Goal: Information Seeking & Learning: Learn about a topic

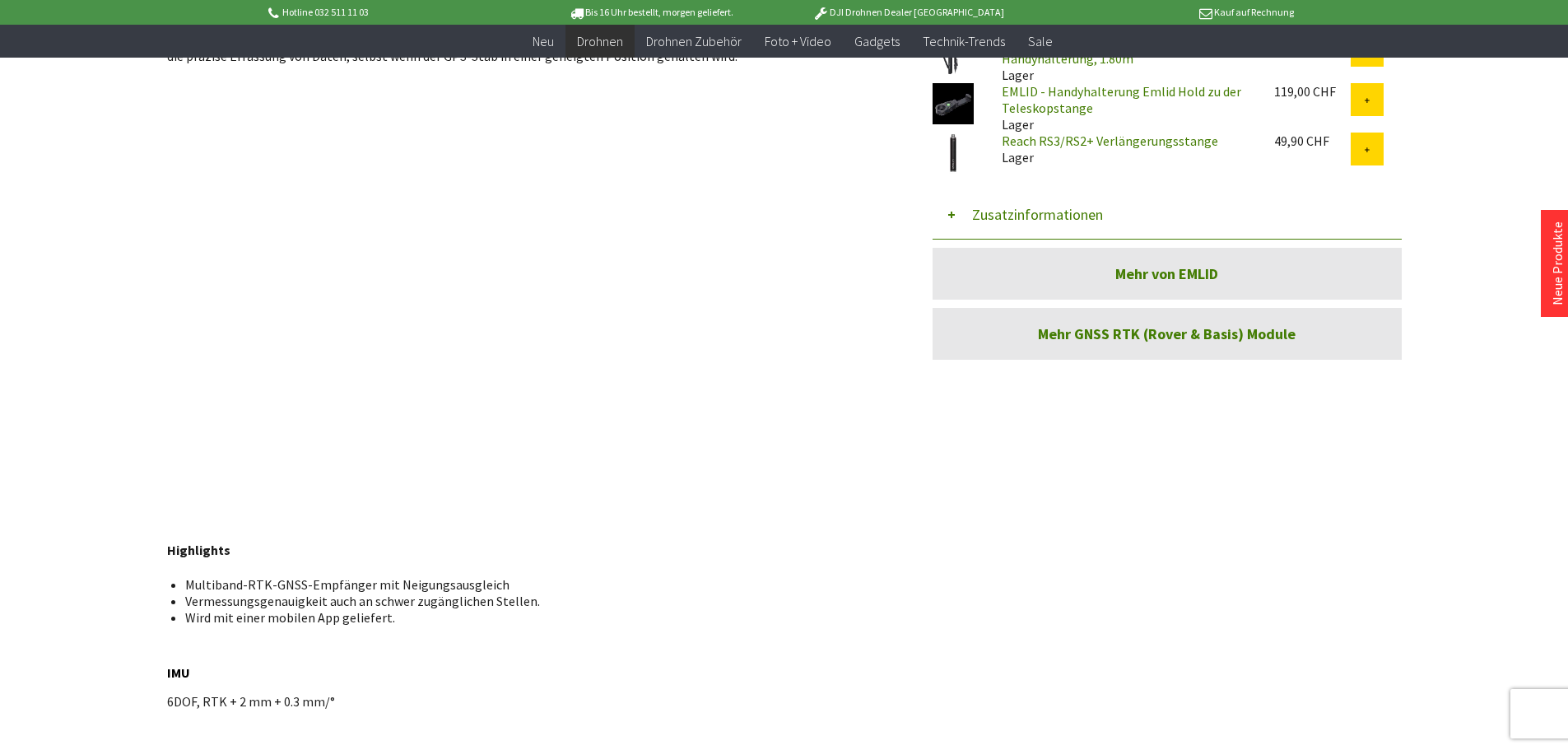
scroll to position [659, 0]
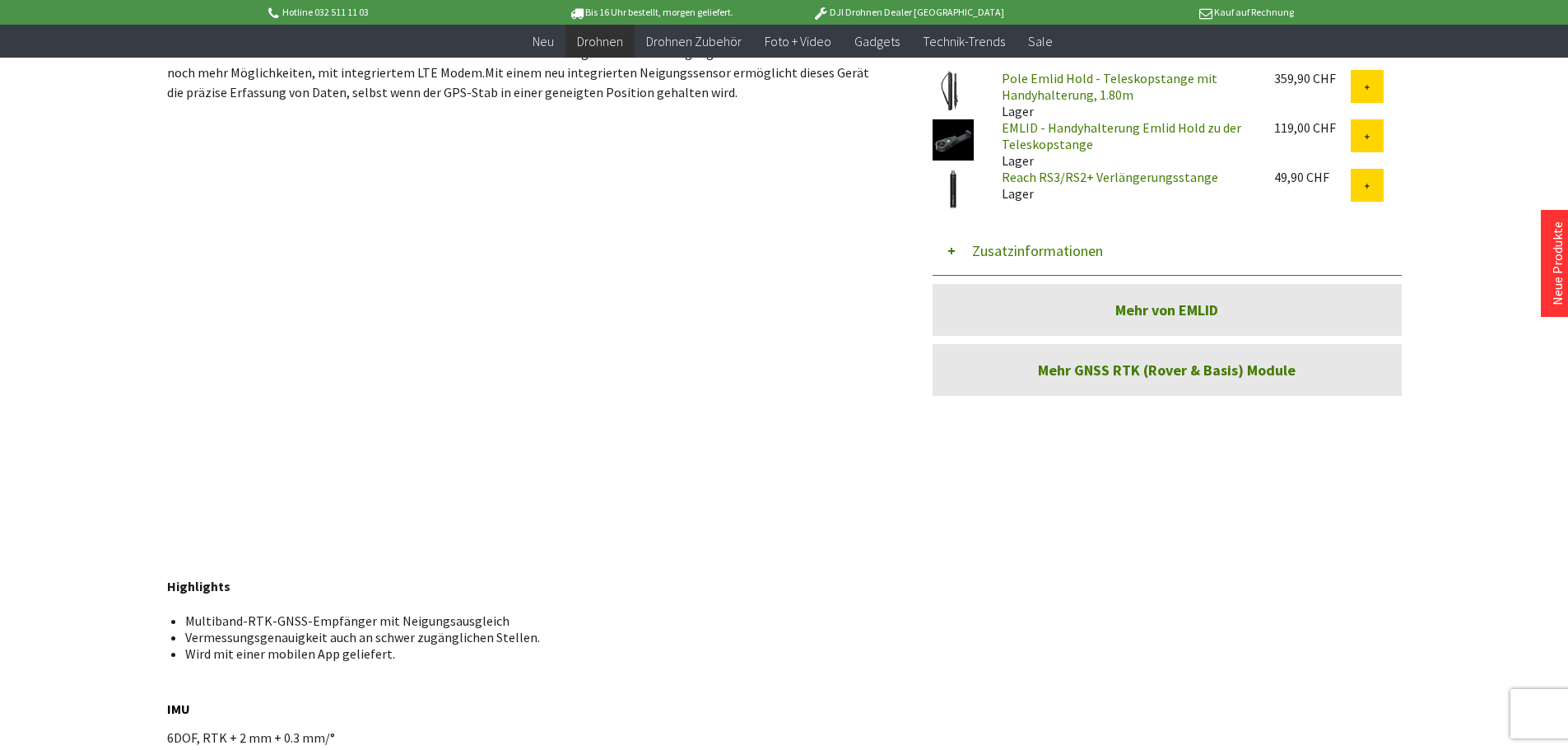
click at [1141, 368] on link "Mehr GNSS RTK (Rover & Basis) Module" at bounding box center [1167, 370] width 470 height 52
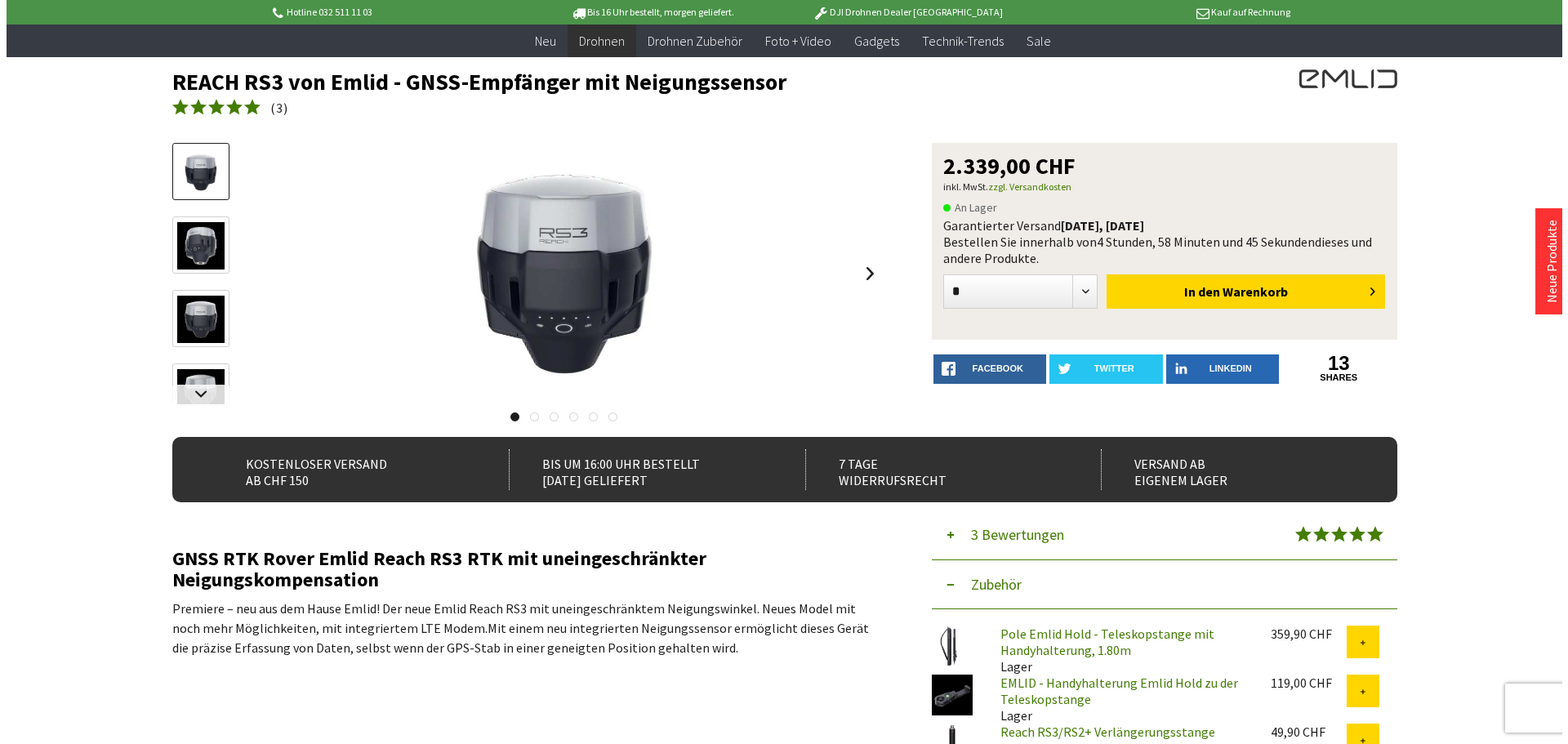
scroll to position [0, 0]
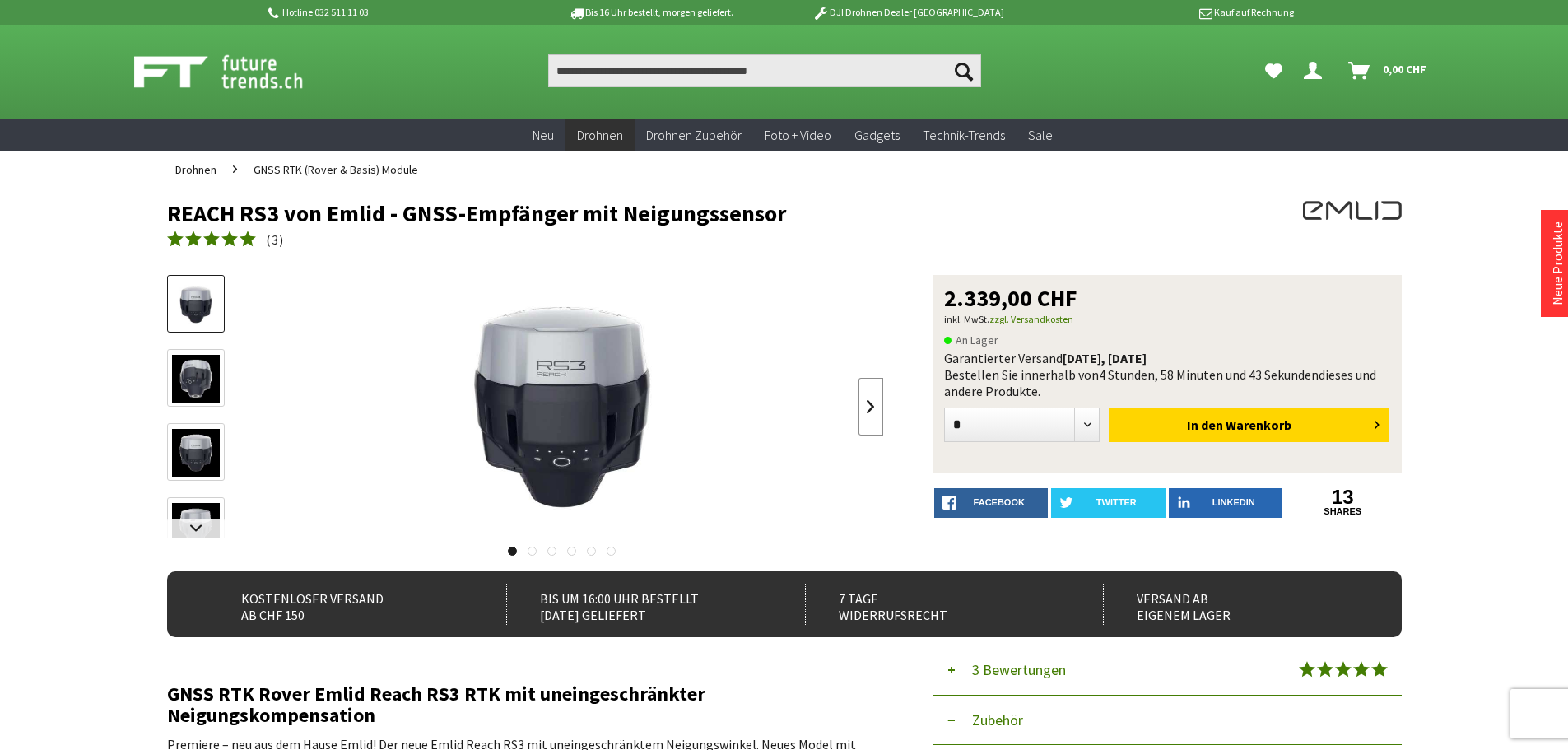
click at [876, 407] on link at bounding box center [871, 406] width 25 height 57
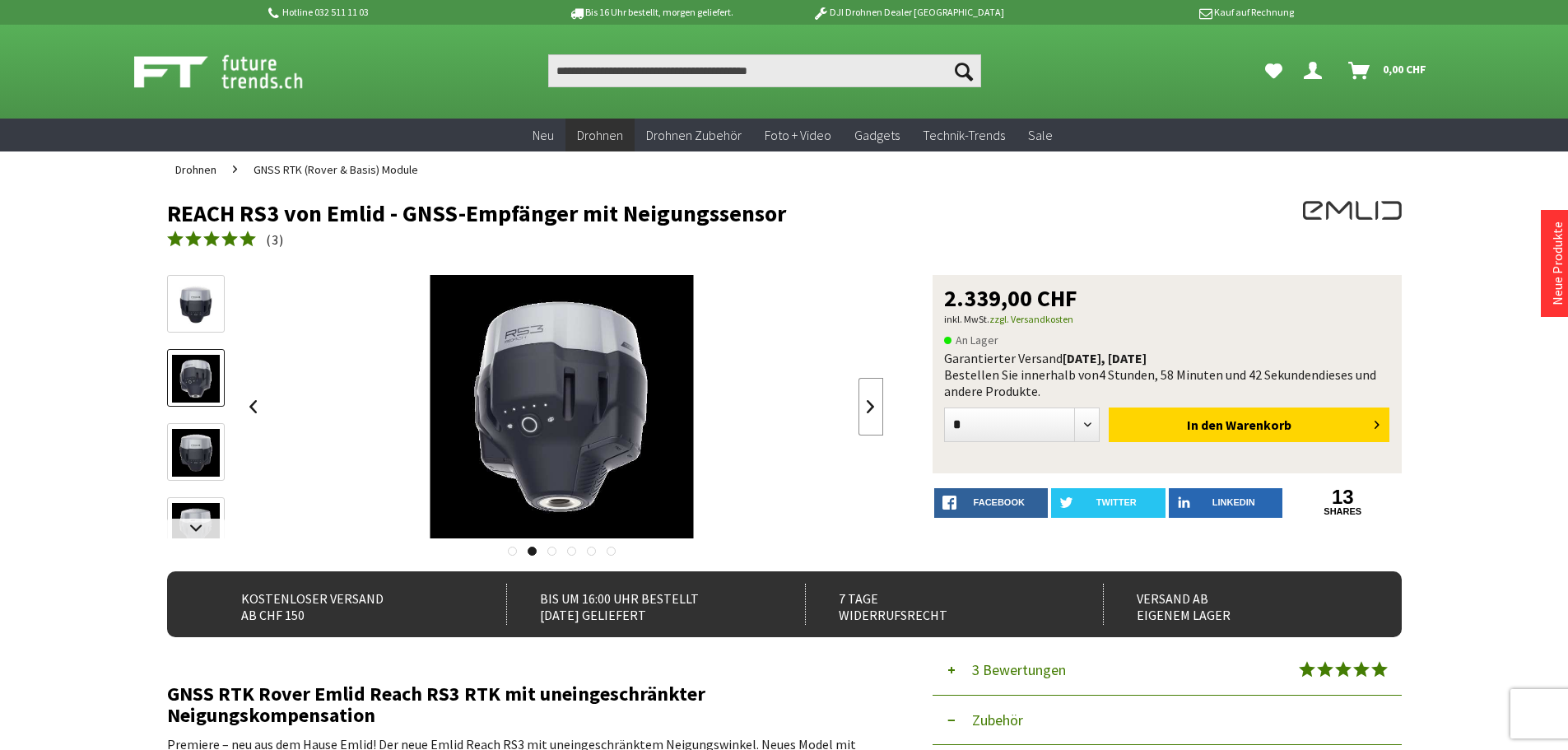
click at [876, 407] on link at bounding box center [871, 406] width 25 height 57
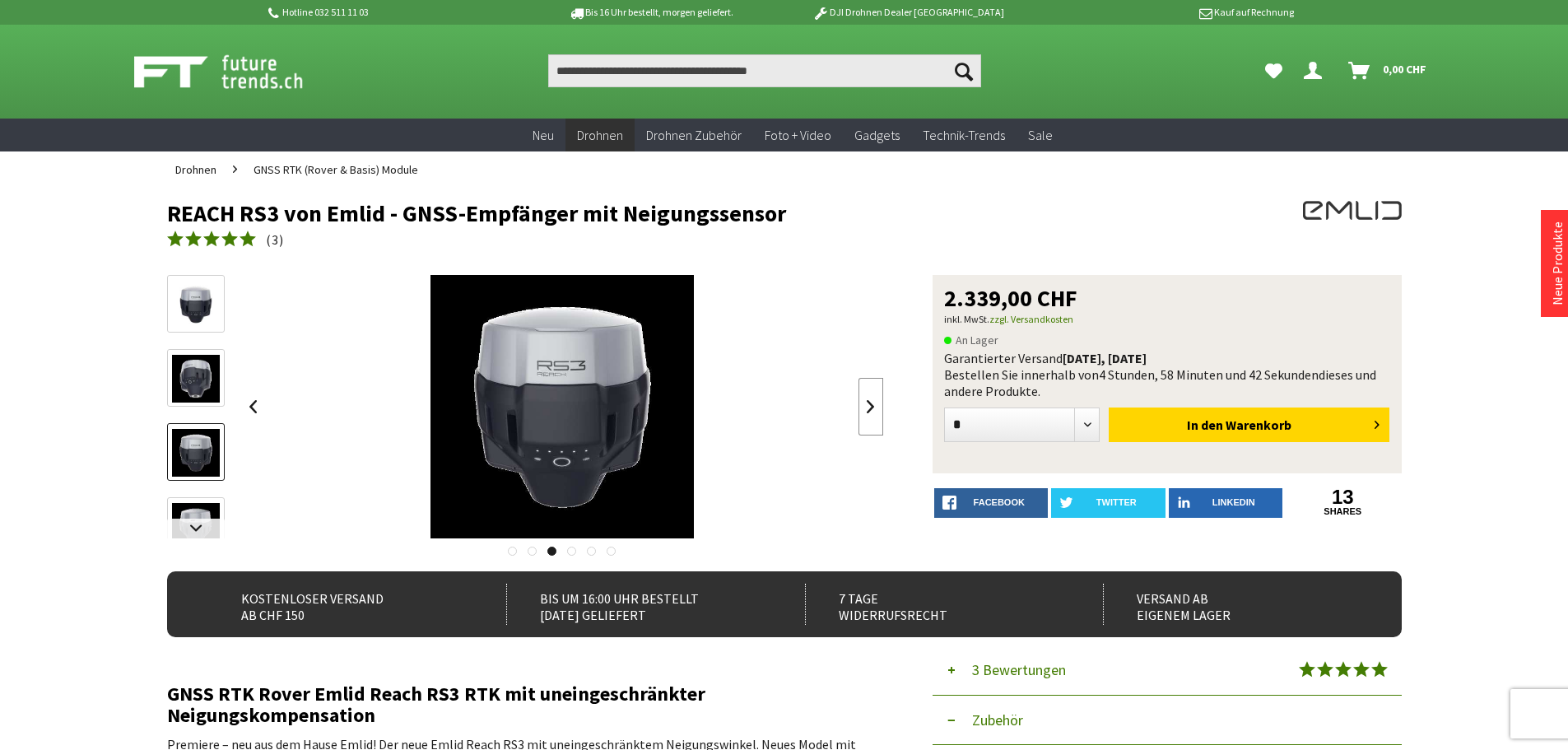
click at [876, 407] on link at bounding box center [871, 406] width 25 height 57
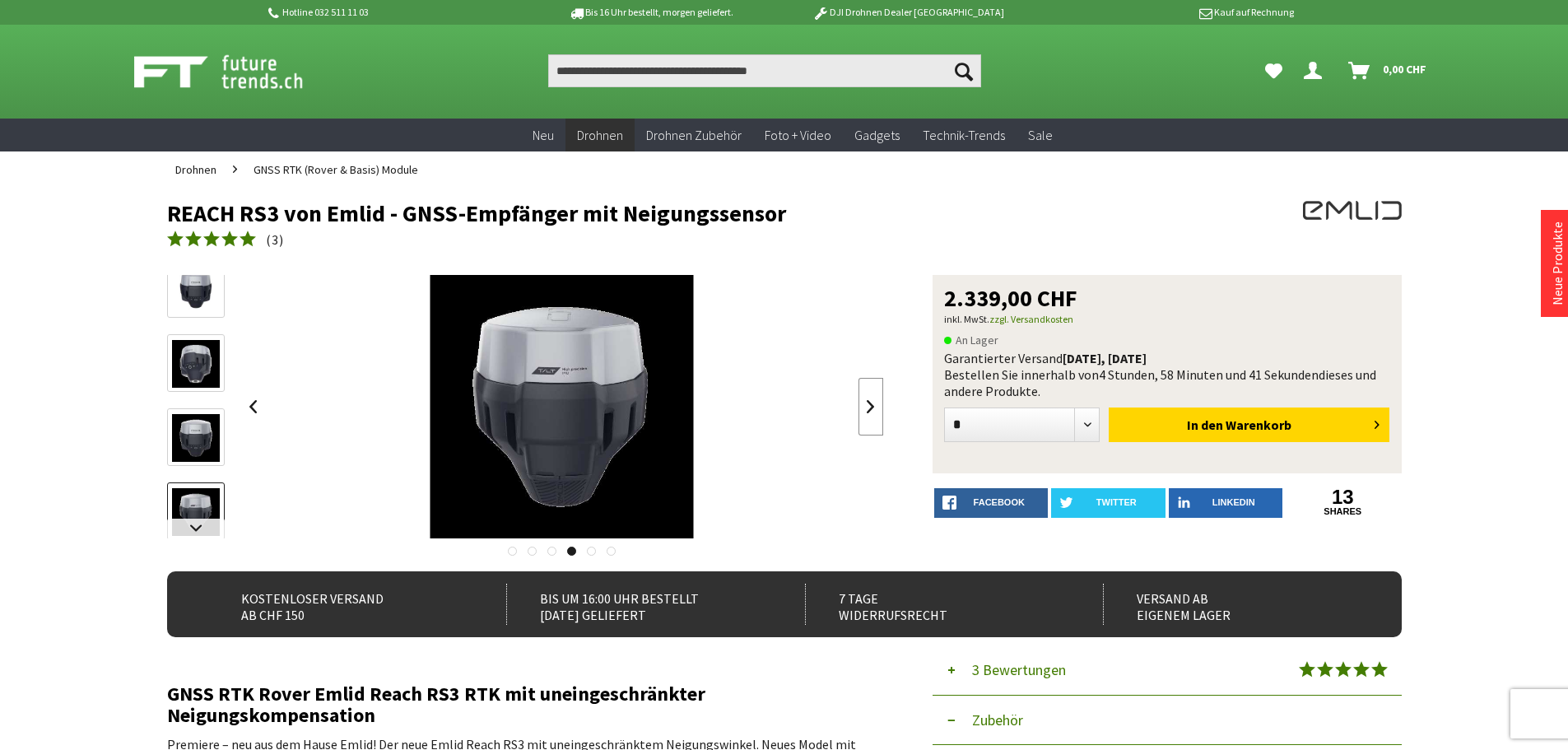
click at [876, 407] on link at bounding box center [871, 406] width 25 height 57
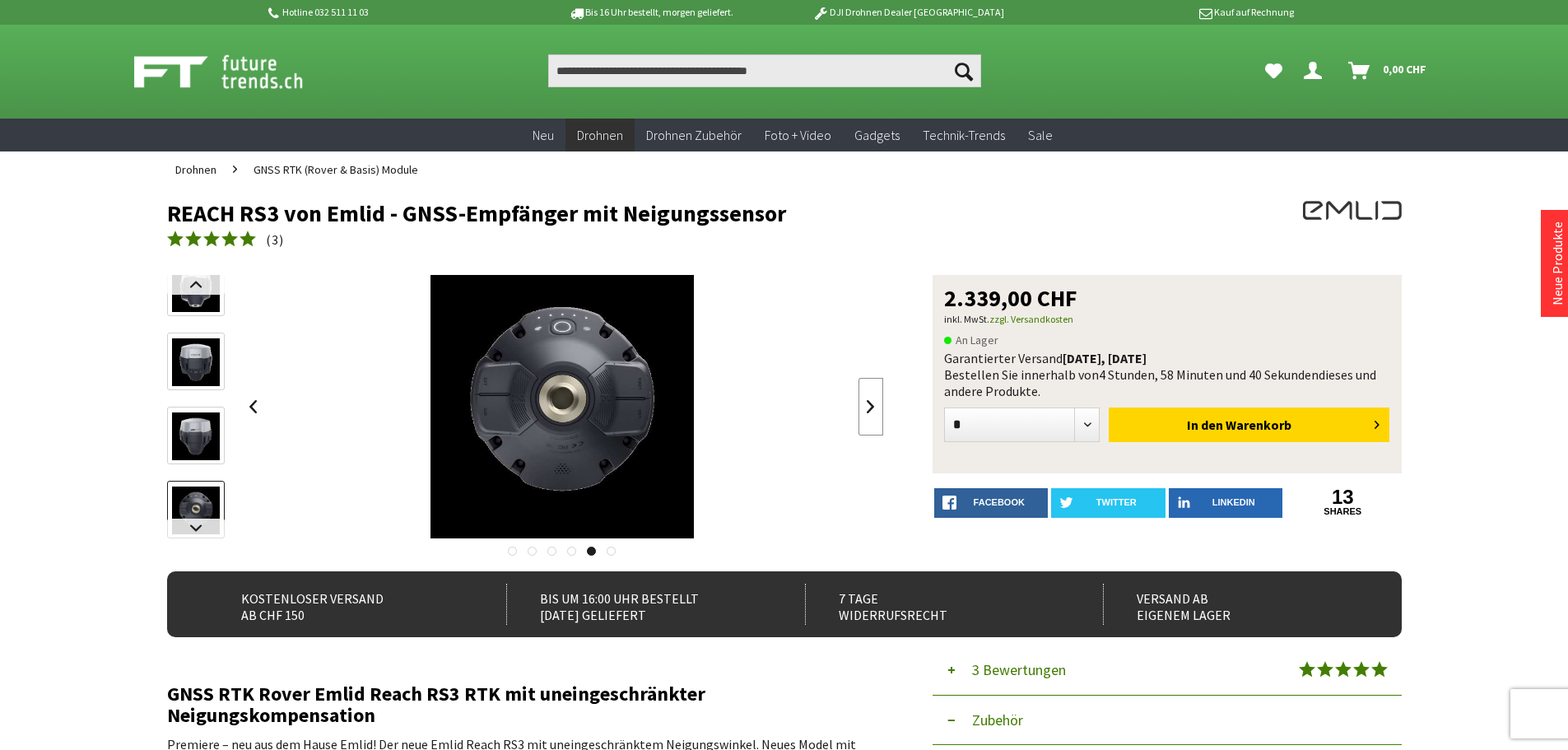
click at [876, 407] on link at bounding box center [871, 406] width 25 height 57
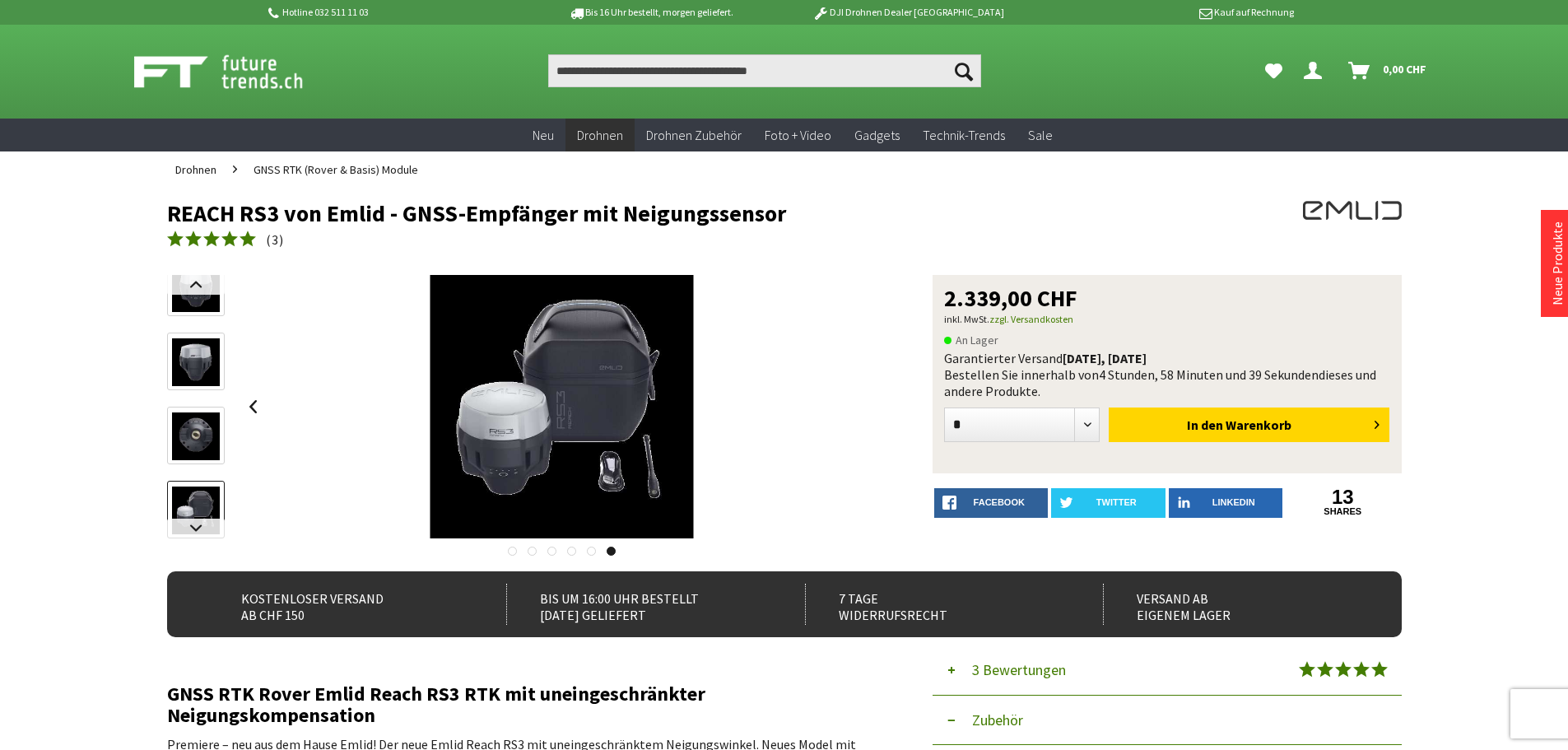
click at [876, 407] on div at bounding box center [562, 407] width 643 height 264
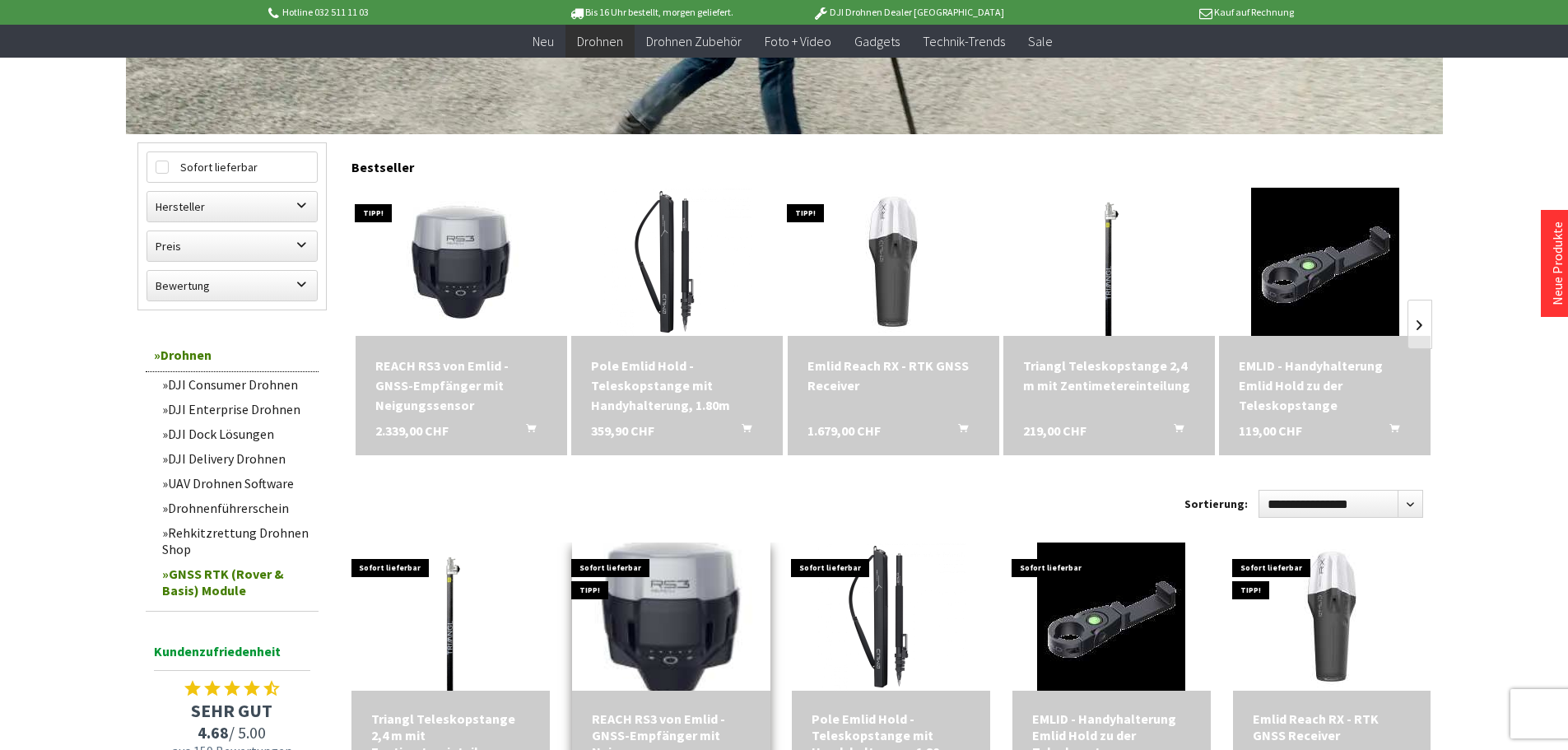
scroll to position [411, 0]
